Goal: Task Accomplishment & Management: Complete application form

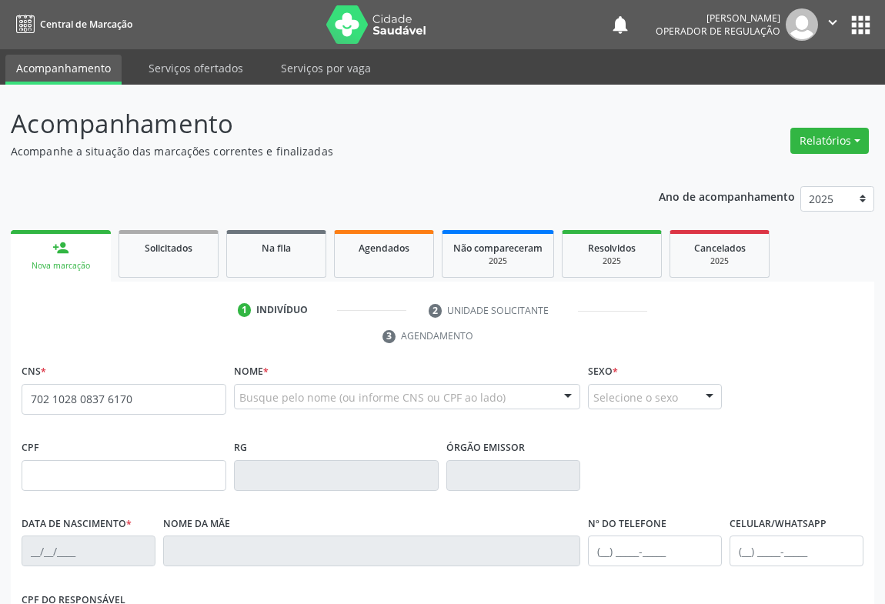
type input "702 1028 0837 6170"
type input "107.050.065-81"
type input "[DATE]"
type input "[PERSON_NAME]"
type input "[PHONE_NUMBER]"
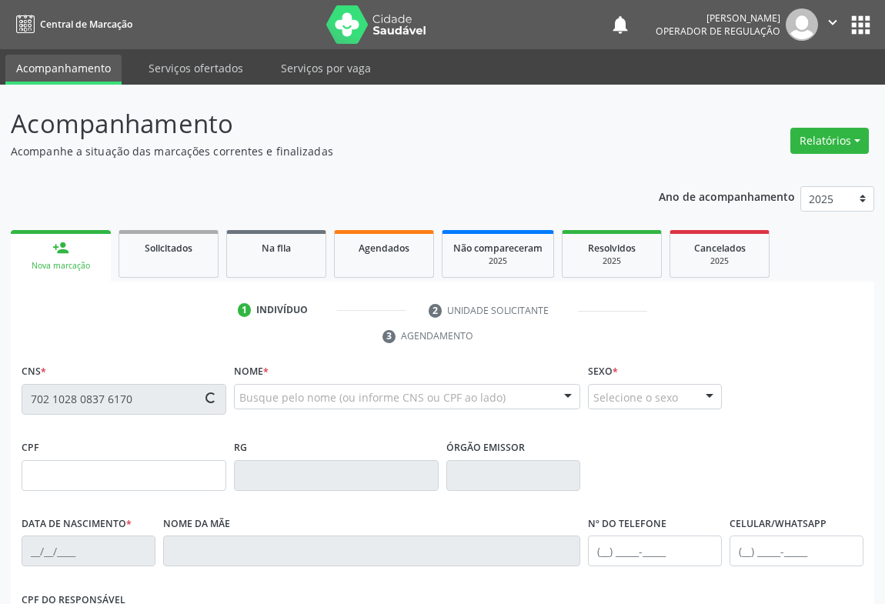
type input "S/N"
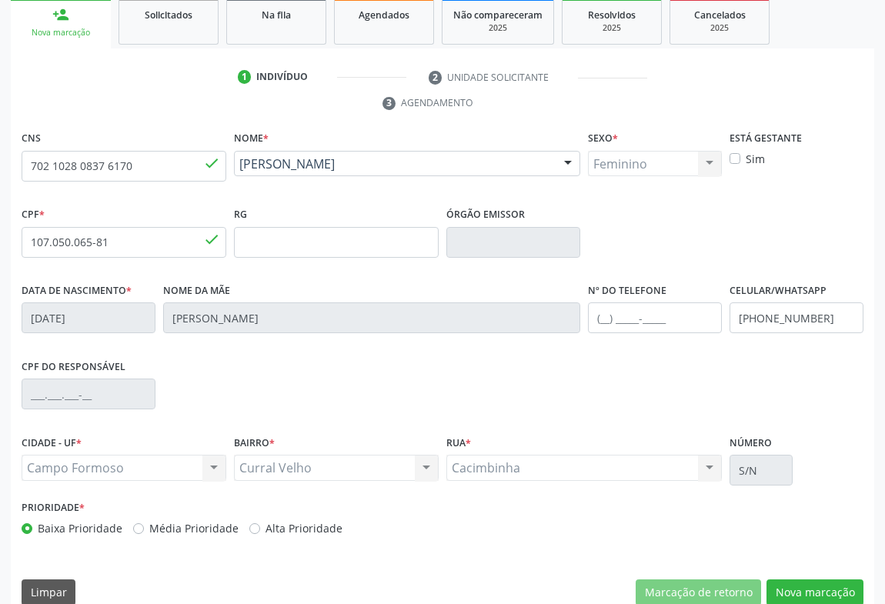
scroll to position [236, 0]
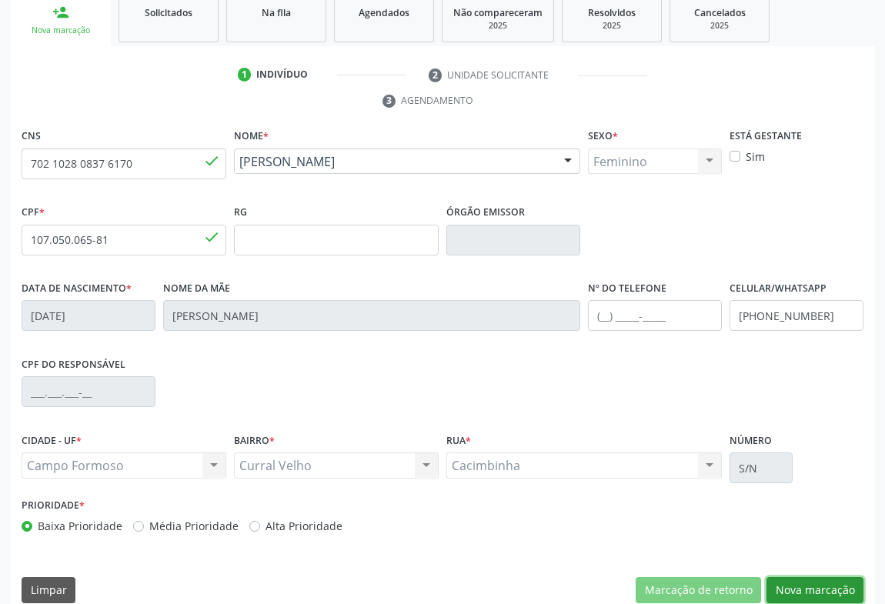
click at [808, 589] on button "Nova marcação" at bounding box center [815, 590] width 97 height 26
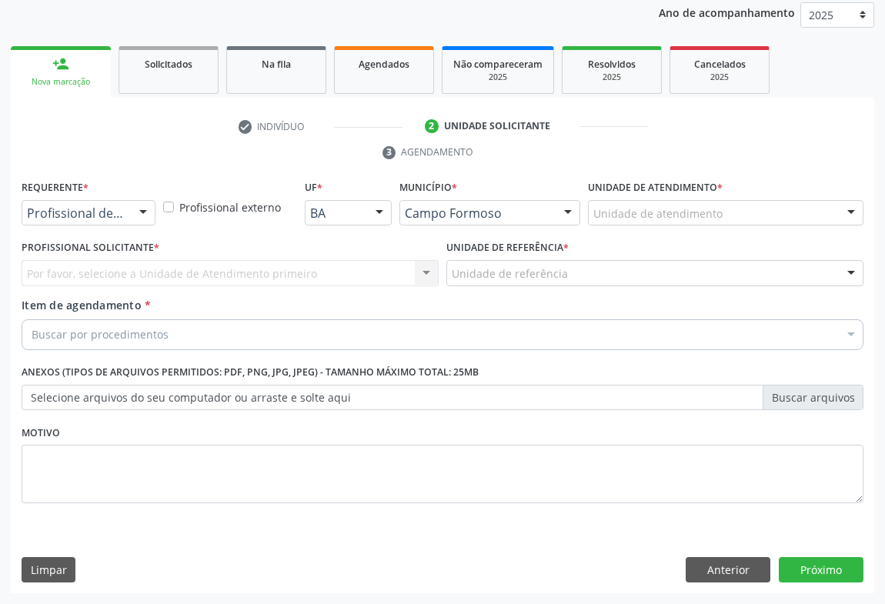
scroll to position [183, 0]
click at [139, 212] on div at bounding box center [143, 215] width 23 height 26
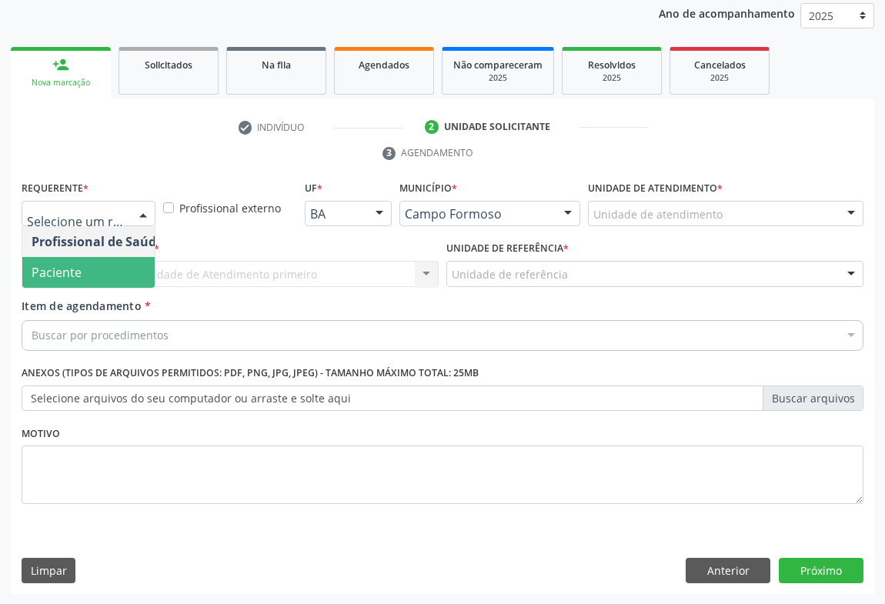
click at [75, 269] on span "Paciente" at bounding box center [57, 272] width 50 height 17
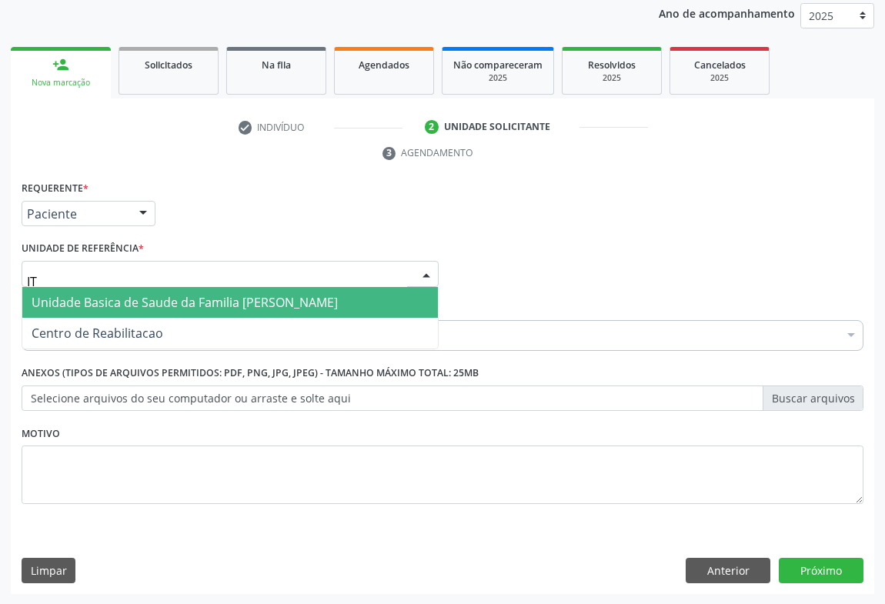
type input "T"
type input "OLHO"
click at [131, 302] on span "Unidade Basica de Saude da Familia de Olho Dagua das Pombas" at bounding box center [218, 302] width 372 height 17
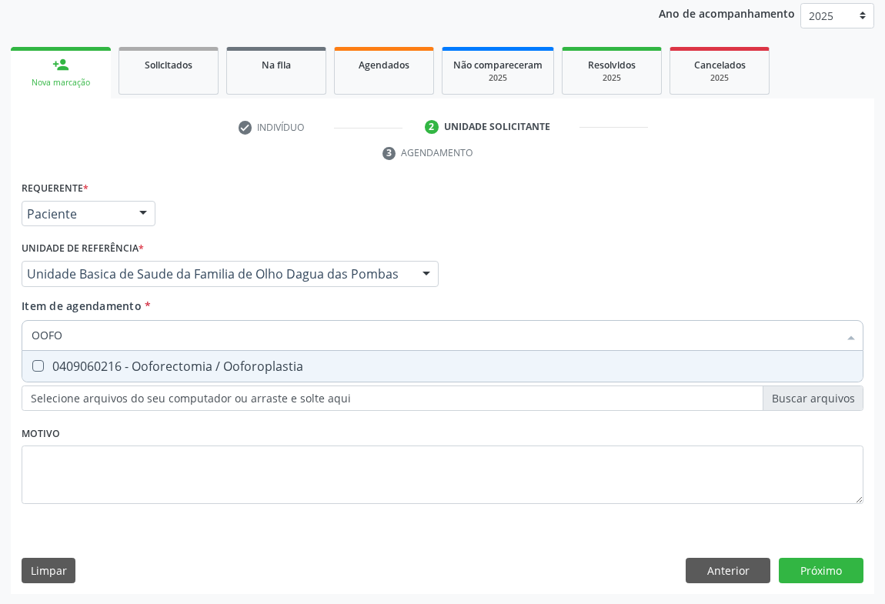
type input "OOFOR"
click at [115, 363] on div "0409060216 - Ooforectomia / Ooforoplastia" at bounding box center [443, 366] width 822 height 12
checkbox Ooforoplastia "true"
click at [823, 564] on div "Requerente * Paciente Profissional de Saúde Paciente Nenhum resultado encontrad…" at bounding box center [443, 386] width 864 height 418
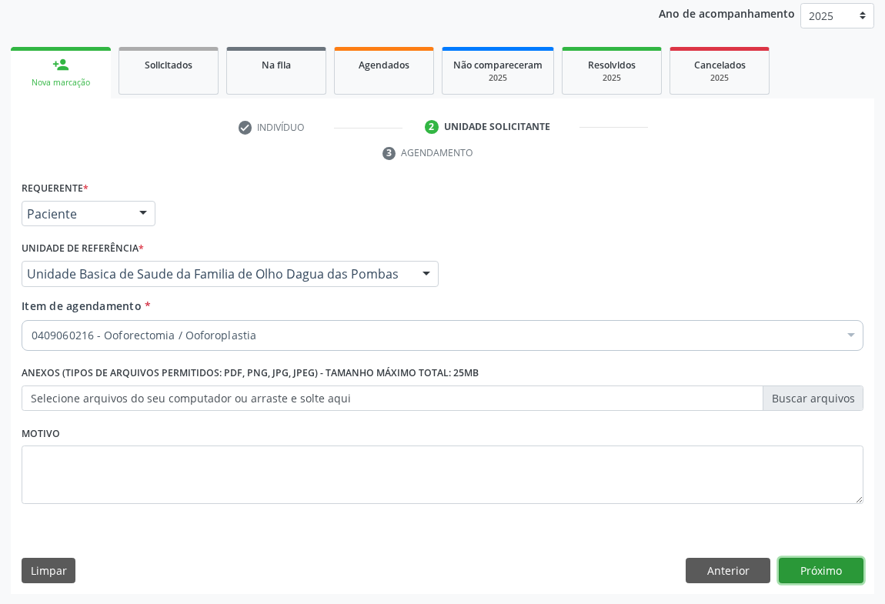
click at [823, 565] on button "Próximo" at bounding box center [821, 571] width 85 height 26
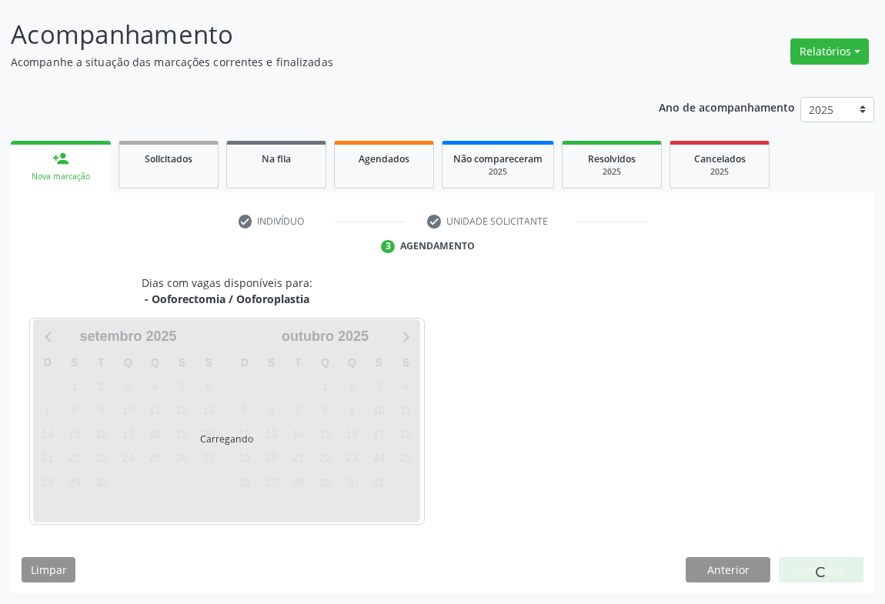
scroll to position [89, 0]
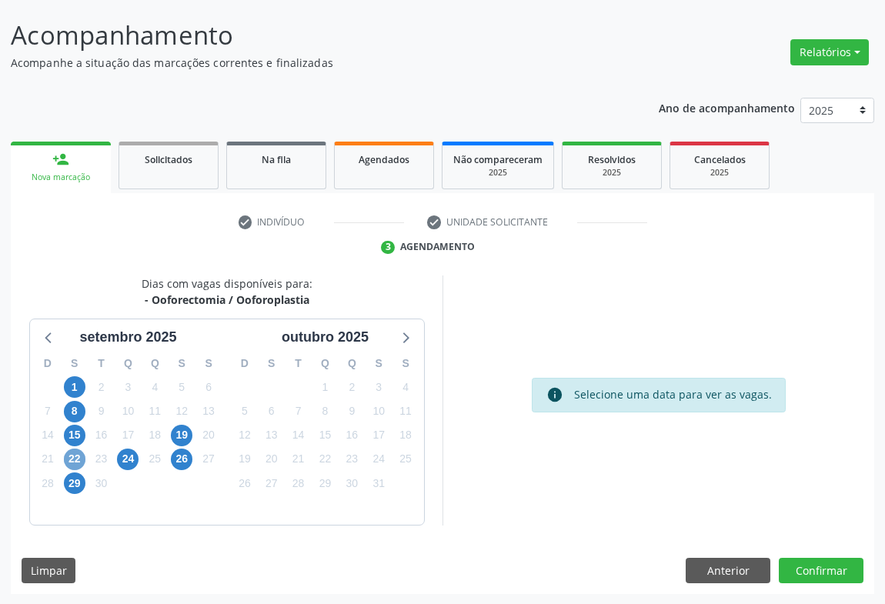
click at [70, 456] on span "22" at bounding box center [75, 460] width 22 height 22
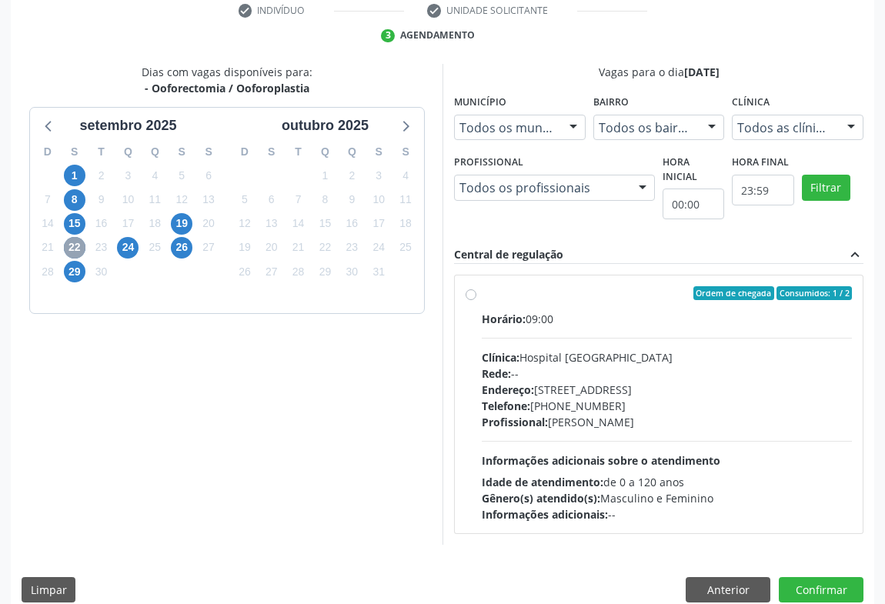
scroll to position [319, 0]
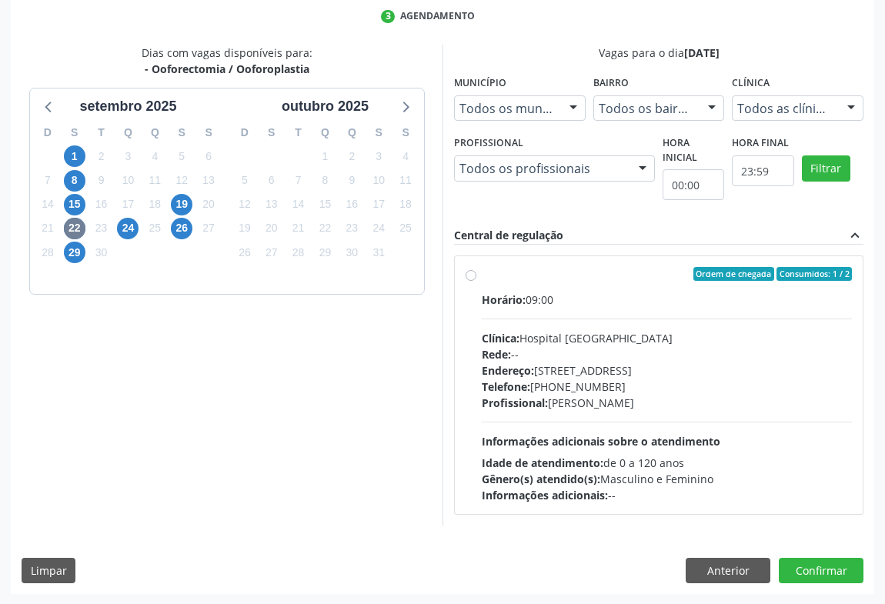
click at [482, 276] on label "Ordem de chegada Consumidos: 1 / 2 Horário: 09:00 Clínica: Hospital [GEOGRAPHIC…" at bounding box center [667, 385] width 370 height 236
click at [469, 276] on input "Ordem de chegada Consumidos: 1 / 2 Horário: 09:00 Clínica: Hospital [GEOGRAPHIC…" at bounding box center [471, 274] width 11 height 14
radio input "true"
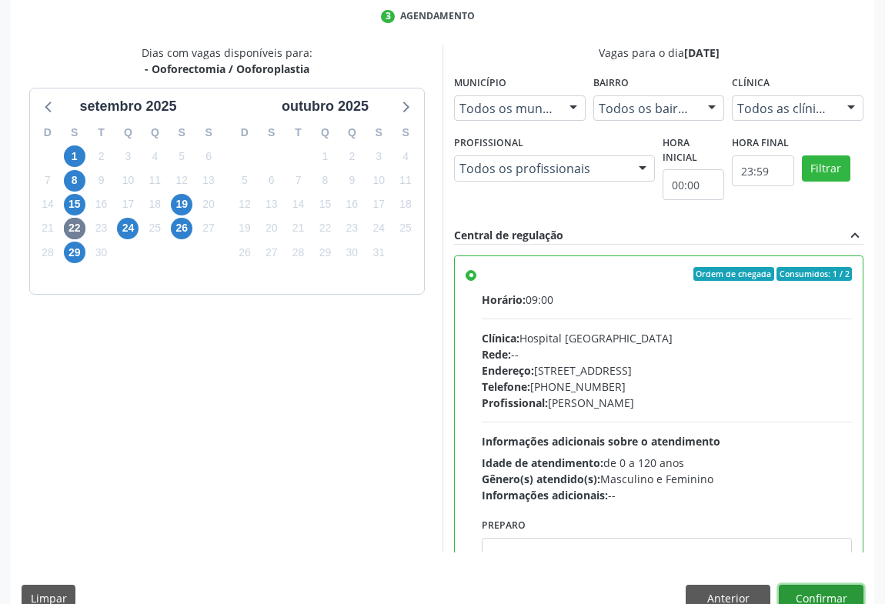
click at [803, 597] on button "Confirmar" at bounding box center [821, 598] width 85 height 26
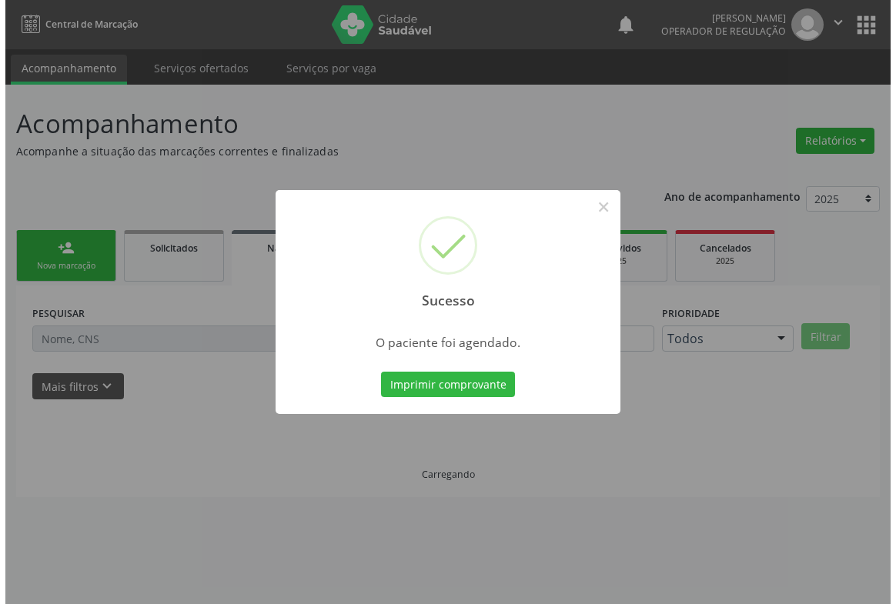
scroll to position [0, 0]
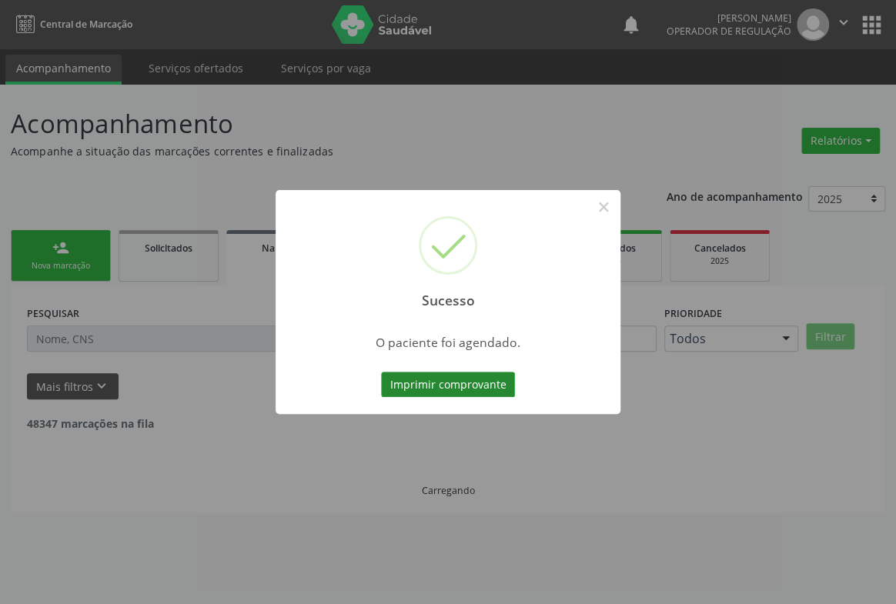
click at [446, 378] on button "Imprimir comprovante" at bounding box center [448, 385] width 134 height 26
